Goal: Find specific page/section: Find specific page/section

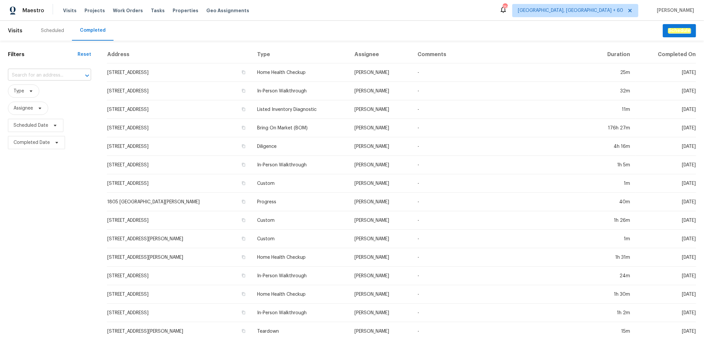
click at [38, 78] on input "text" at bounding box center [40, 75] width 65 height 10
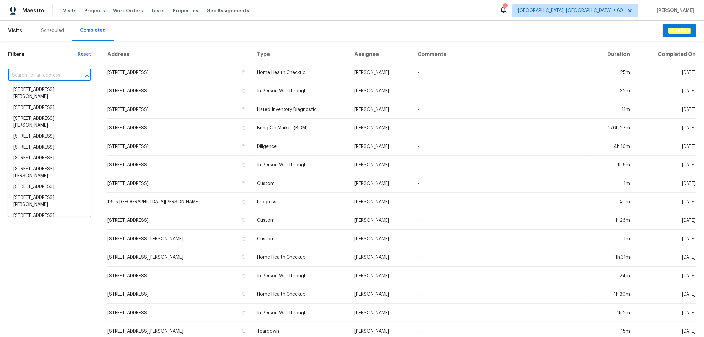
paste input "[STREET_ADDRESS]"
type input "[STREET_ADDRESS]"
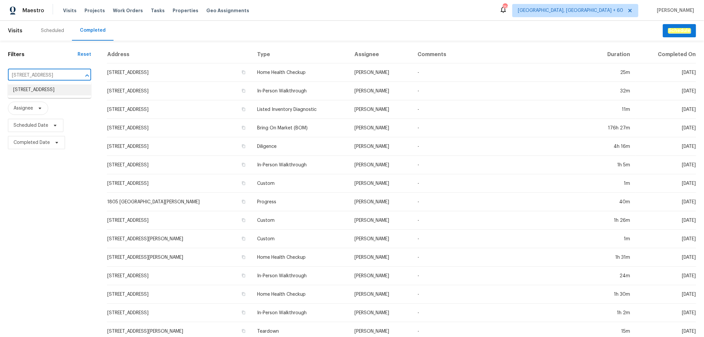
click at [42, 94] on li "[STREET_ADDRESS]" at bounding box center [49, 89] width 83 height 11
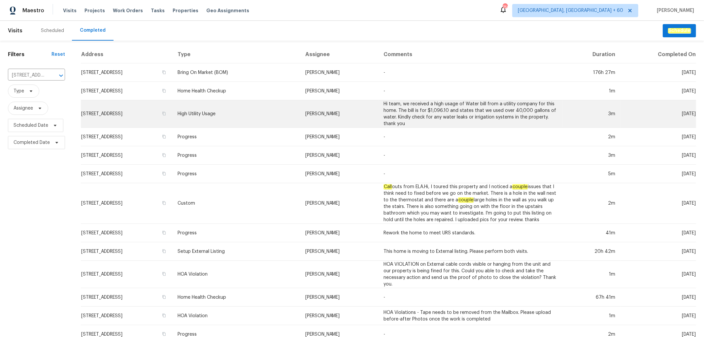
click at [288, 104] on td "High Utility Usage" at bounding box center [235, 113] width 127 height 27
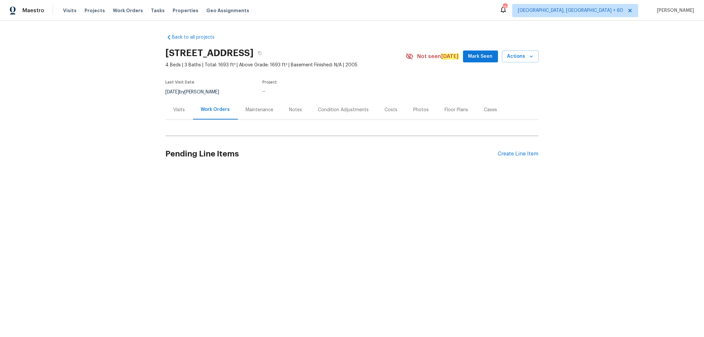
click at [418, 110] on div "Photos" at bounding box center [421, 110] width 16 height 7
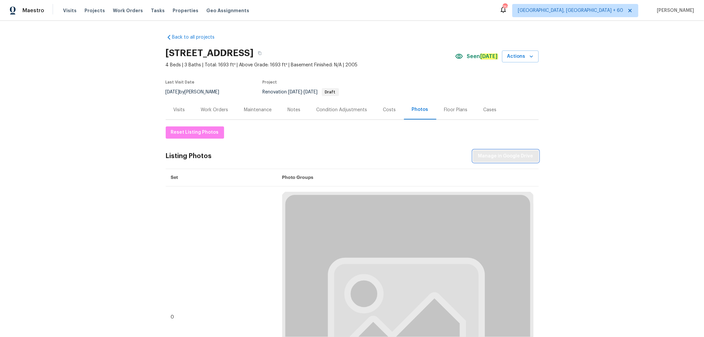
click at [504, 159] on span "Manage in Google Drive" at bounding box center [505, 156] width 55 height 8
